Goal: Task Accomplishment & Management: Manage account settings

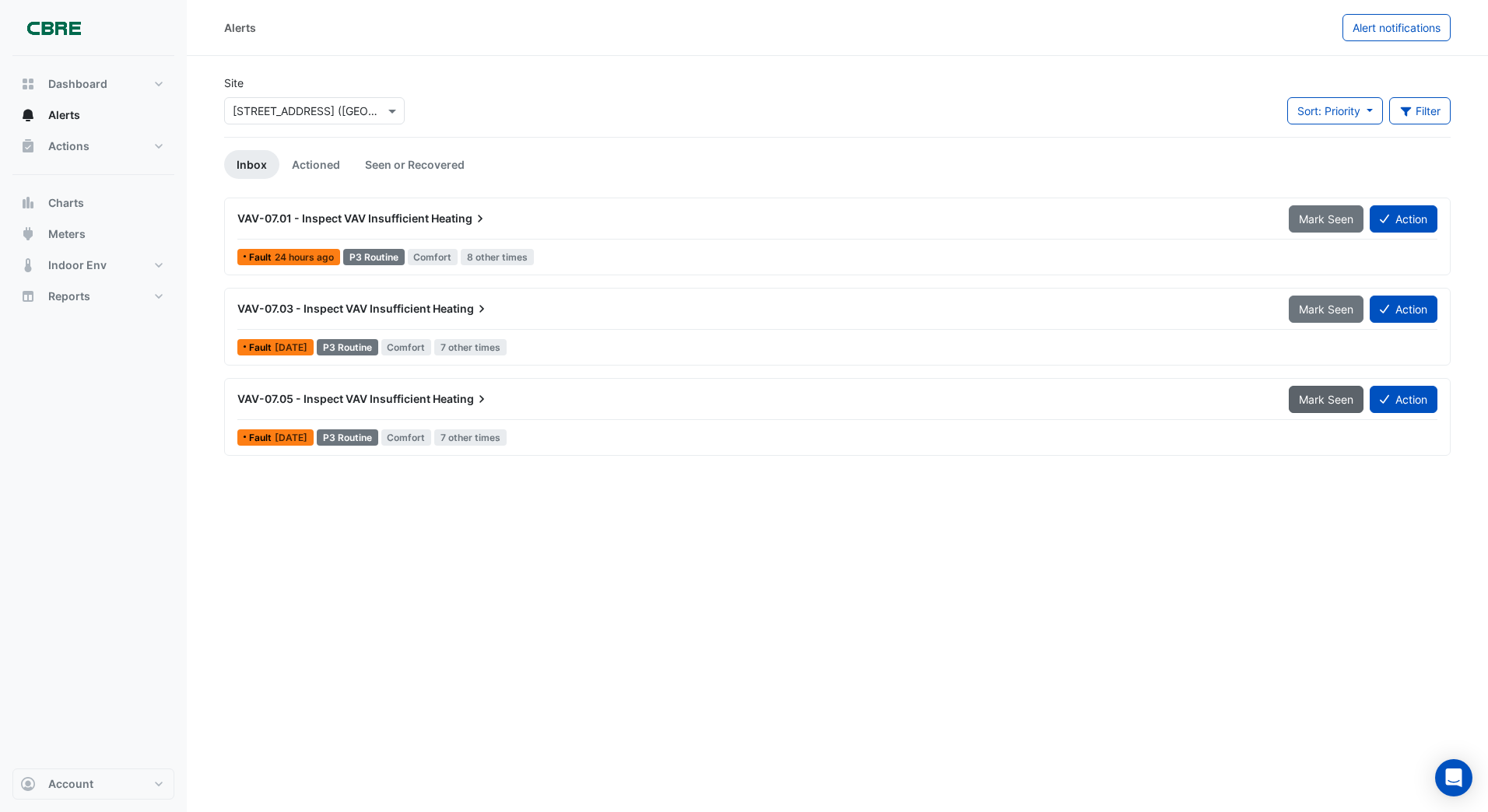
click at [1307, 393] on span "Mark Seen" at bounding box center [1325, 399] width 54 height 13
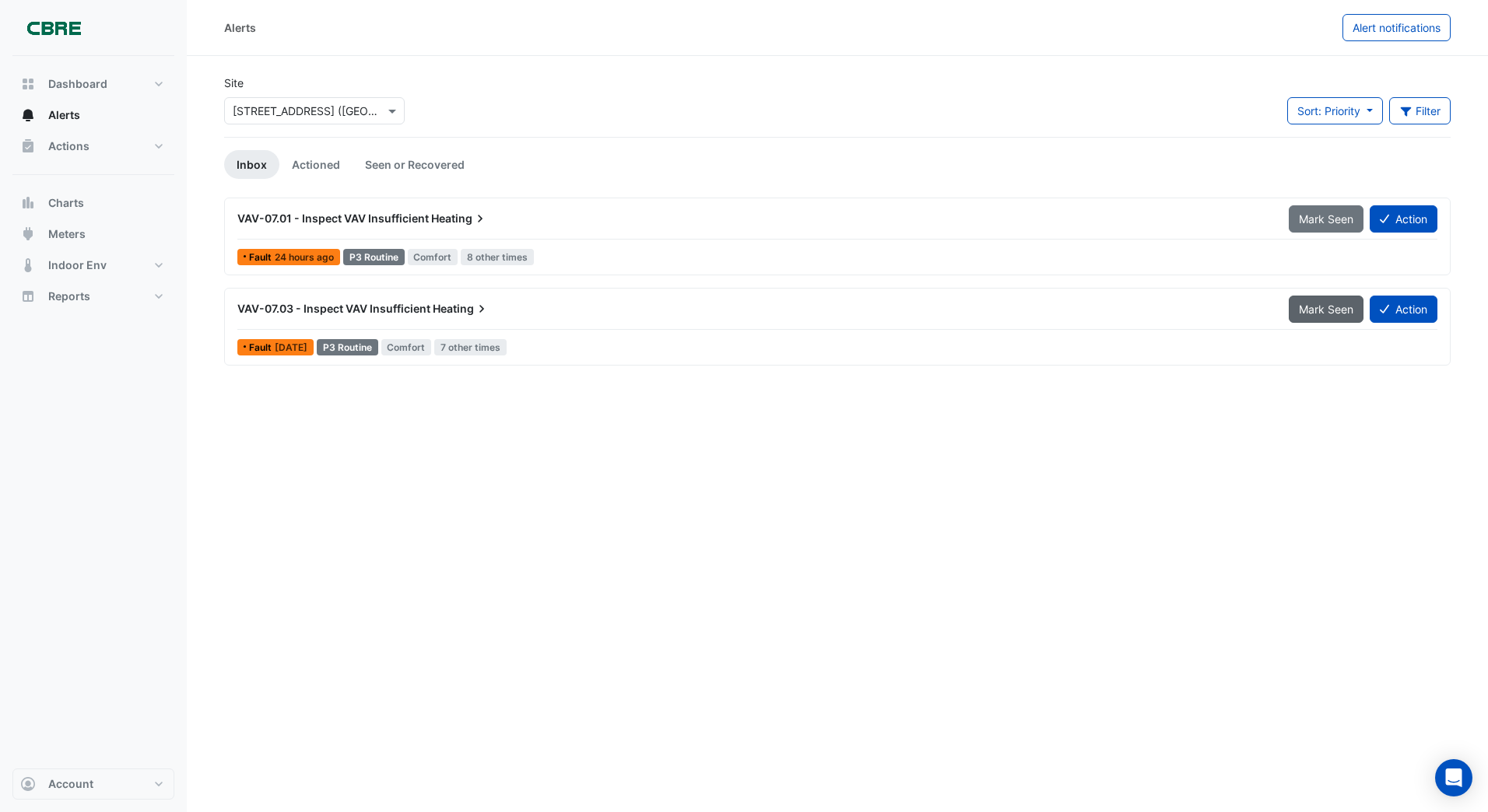
click at [1317, 312] on span "Mark Seen" at bounding box center [1325, 309] width 54 height 13
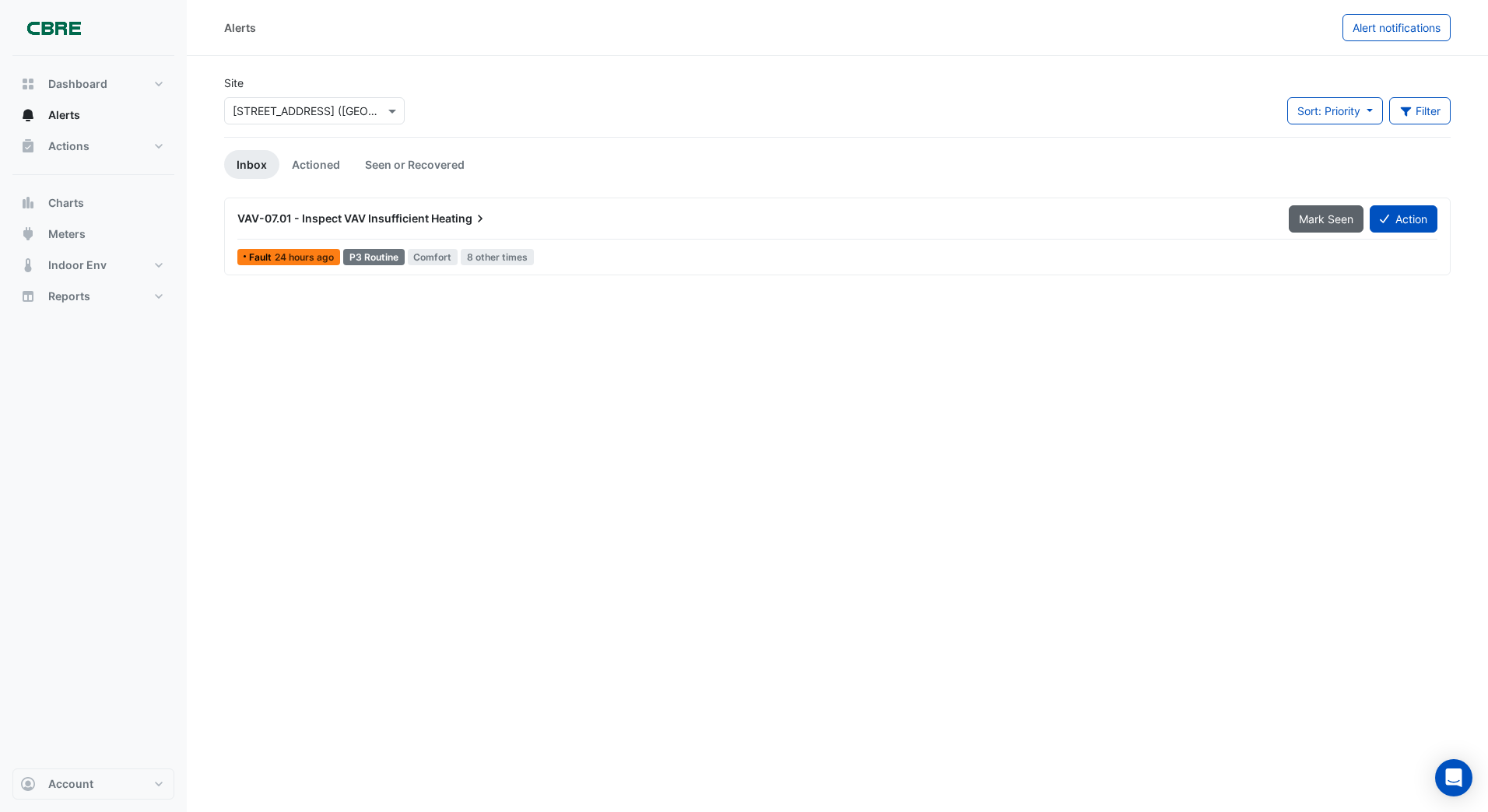
click at [1316, 219] on span "Mark Seen" at bounding box center [1325, 219] width 54 height 13
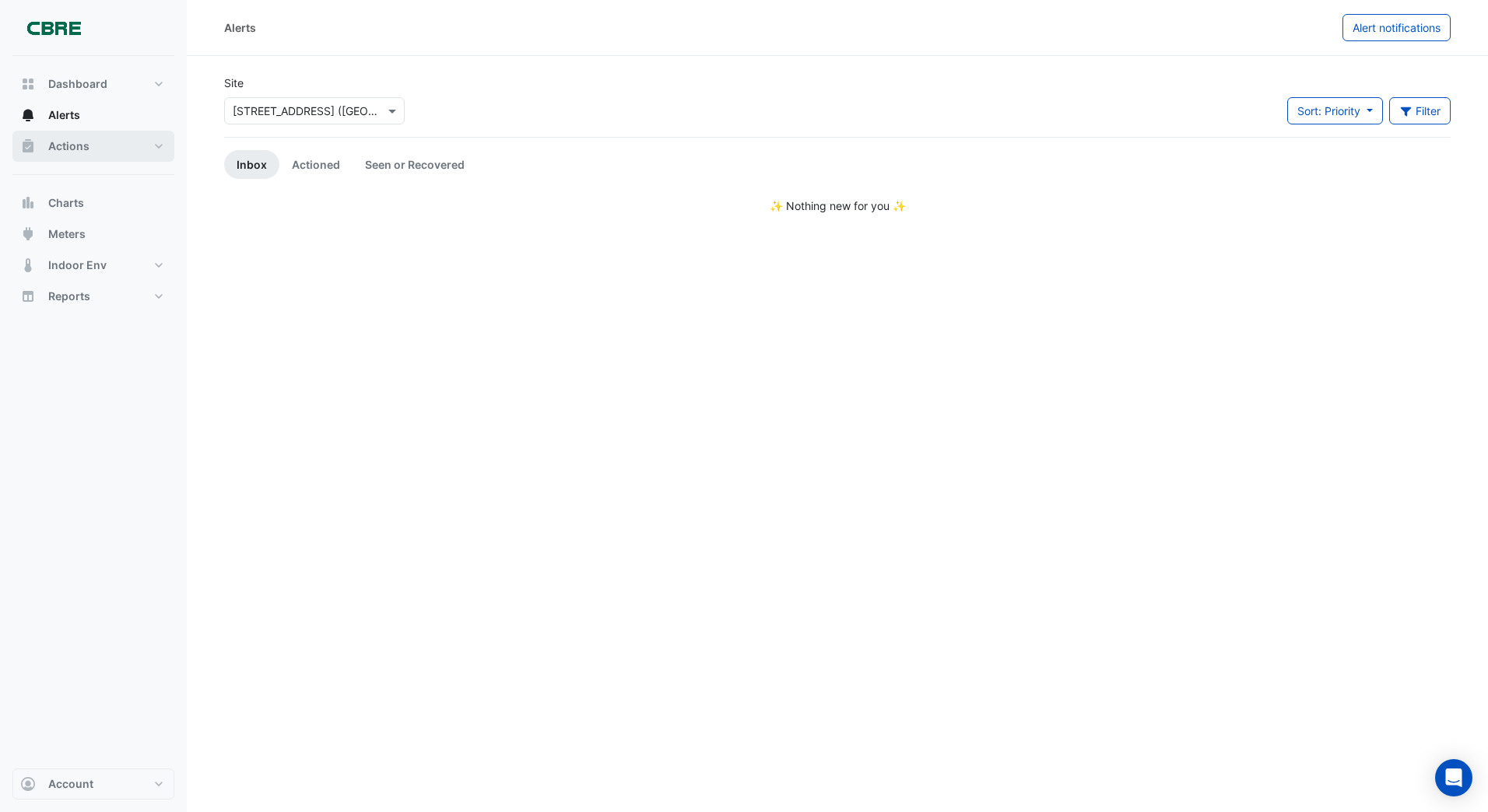
click at [80, 148] on span "Actions" at bounding box center [68, 145] width 41 height 15
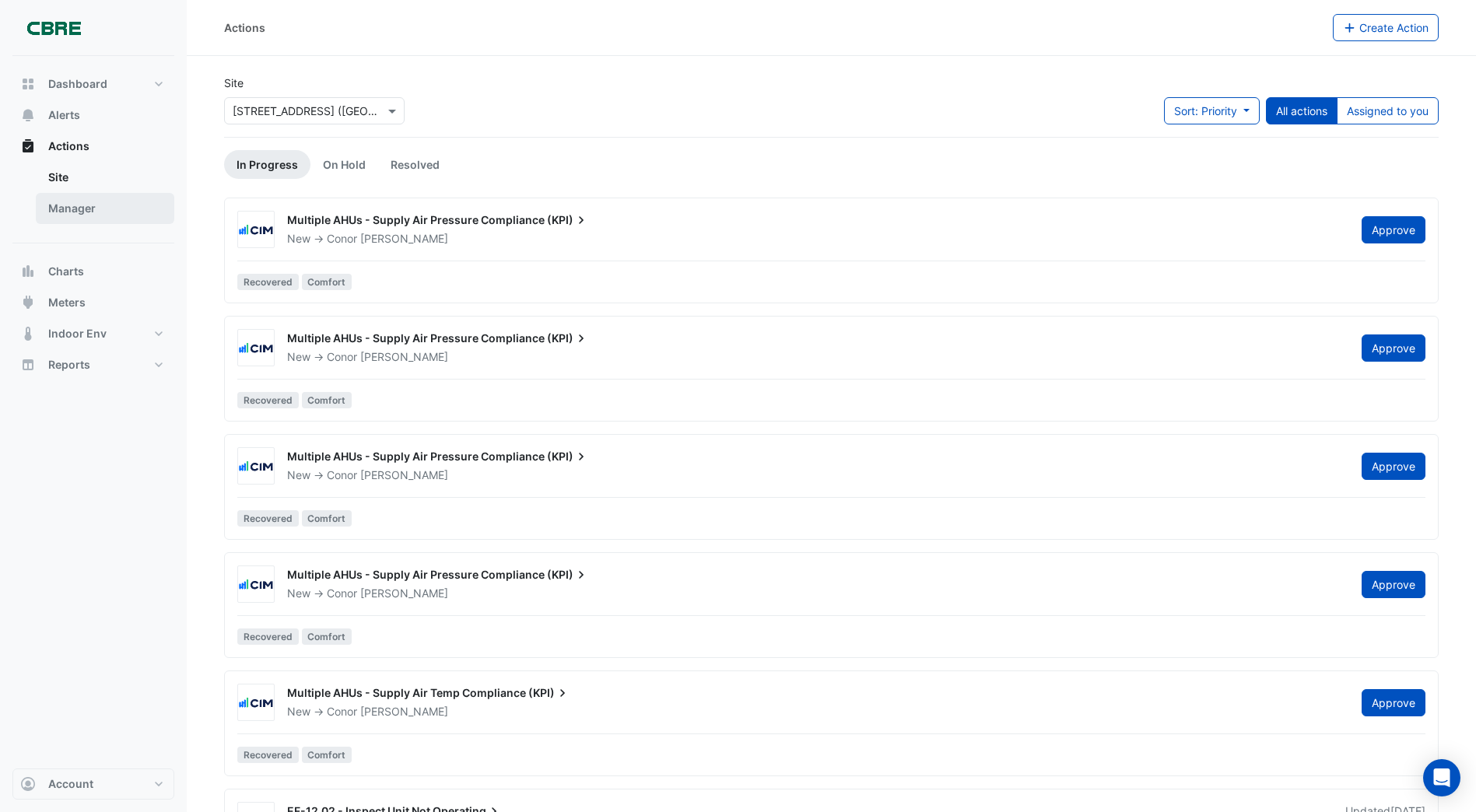
click at [71, 208] on link "Manager" at bounding box center [105, 208] width 138 height 31
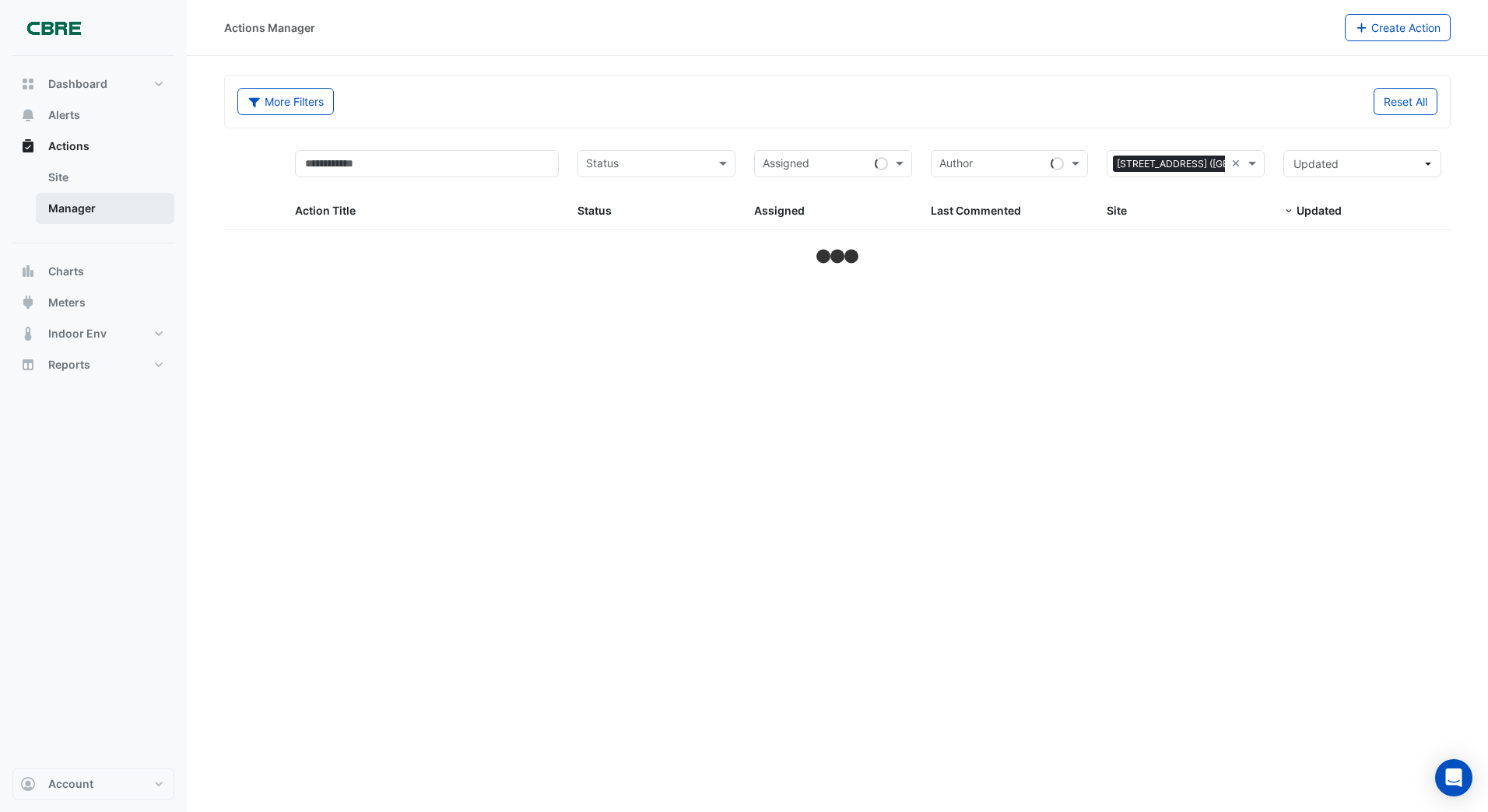
select select "***"
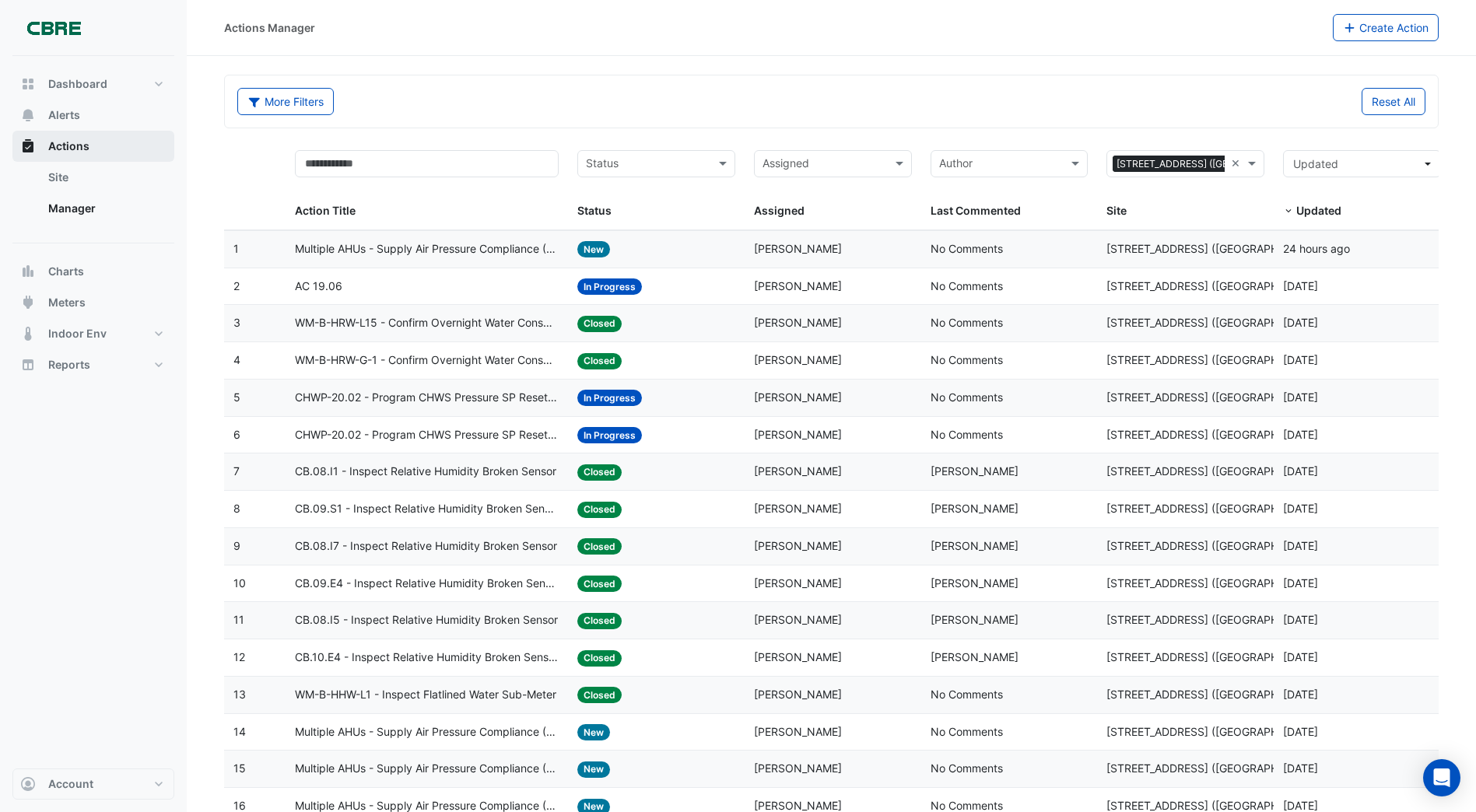
click at [66, 145] on span "Actions" at bounding box center [68, 145] width 41 height 15
click at [66, 111] on span "Alerts" at bounding box center [63, 115] width 32 height 15
